Goal: Navigation & Orientation: Go to known website

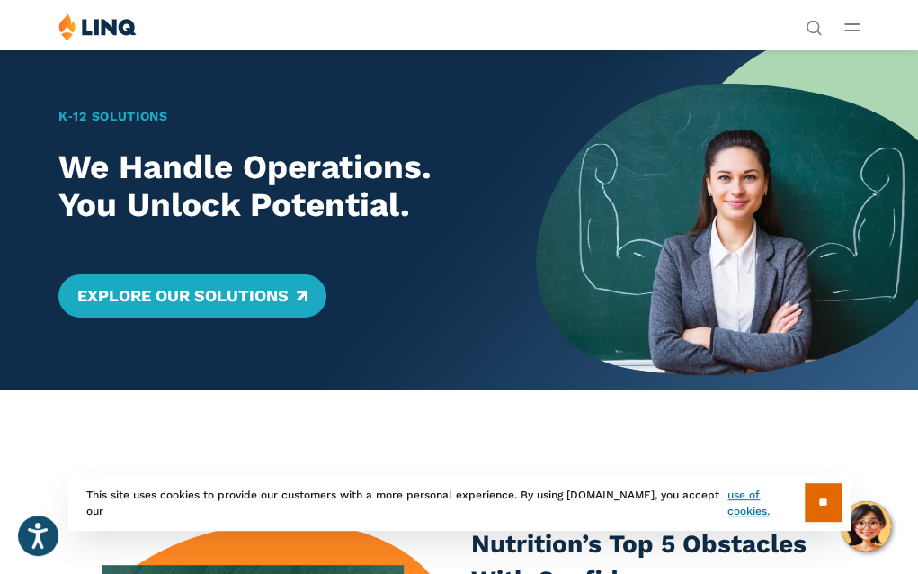
click at [860, 26] on div "Solutions Nutrition Overview NEW School Nutrition Suite School Nutrition State …" at bounding box center [459, 30] width 918 height 34
click at [852, 28] on icon "Open Main Menu" at bounding box center [852, 27] width 15 height 8
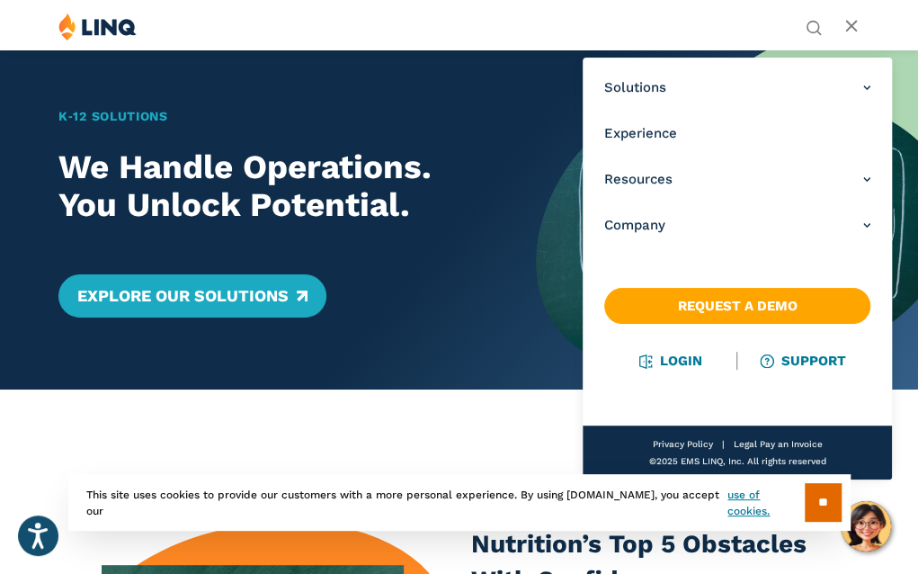
click at [852, 28] on line "Open Main Menu" at bounding box center [851, 27] width 10 height 10
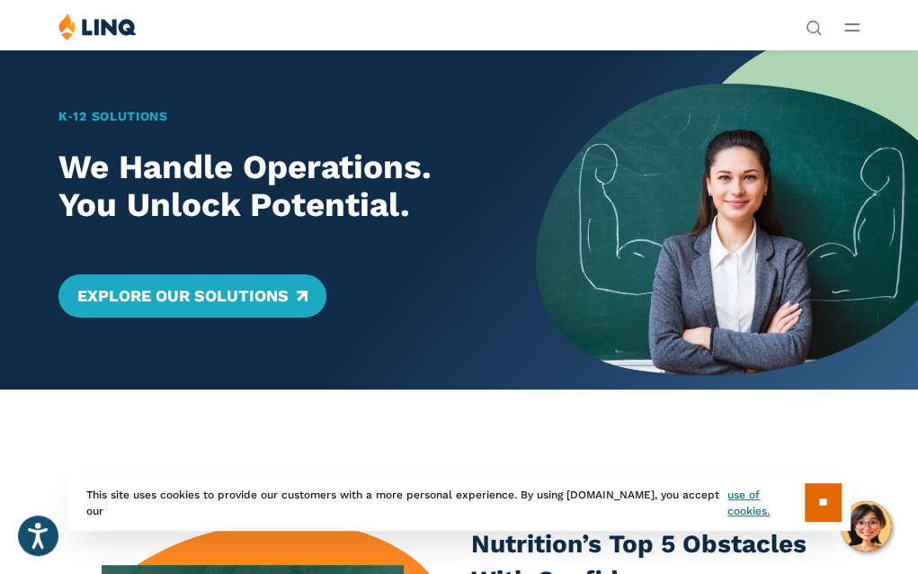
click at [852, 28] on icon "Open Main Menu" at bounding box center [852, 27] width 15 height 8
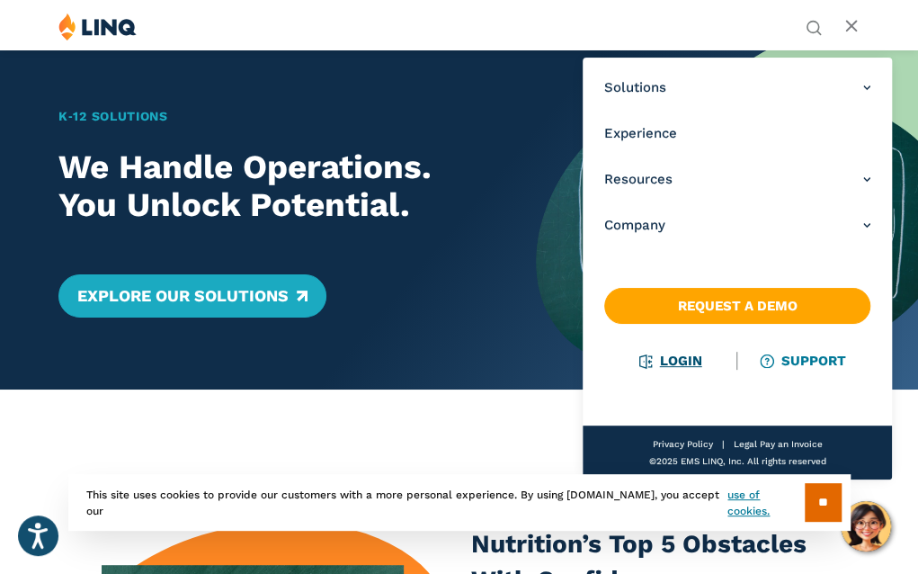
click at [691, 358] on link "Login" at bounding box center [671, 361] width 62 height 16
